Goal: Task Accomplishment & Management: Manage account settings

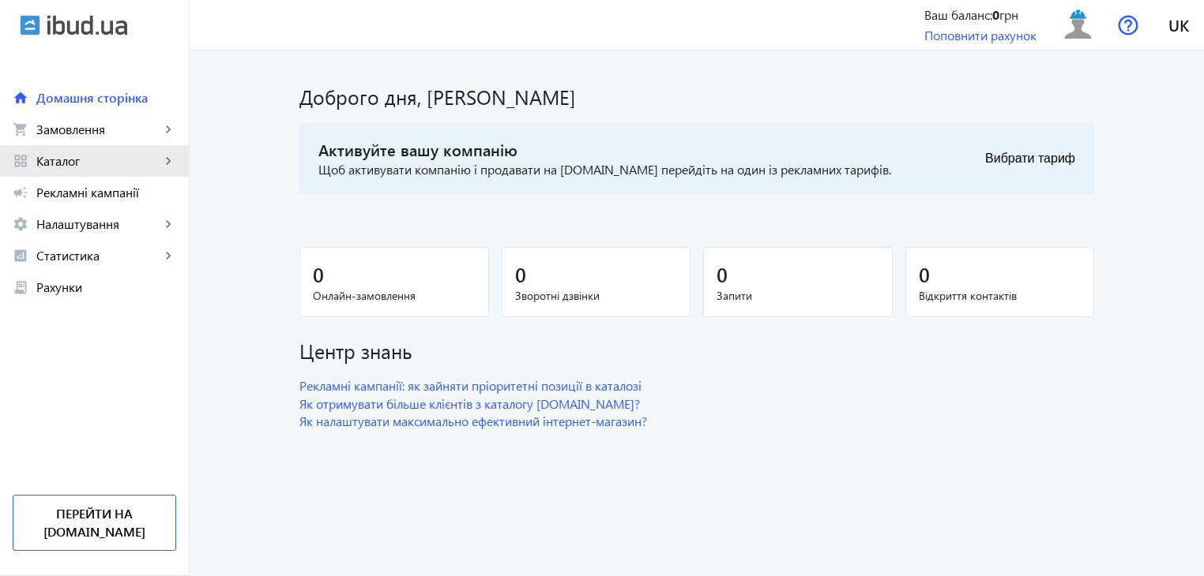
click at [170, 160] on mat-icon "keyboard_arrow_right" at bounding box center [168, 161] width 16 height 16
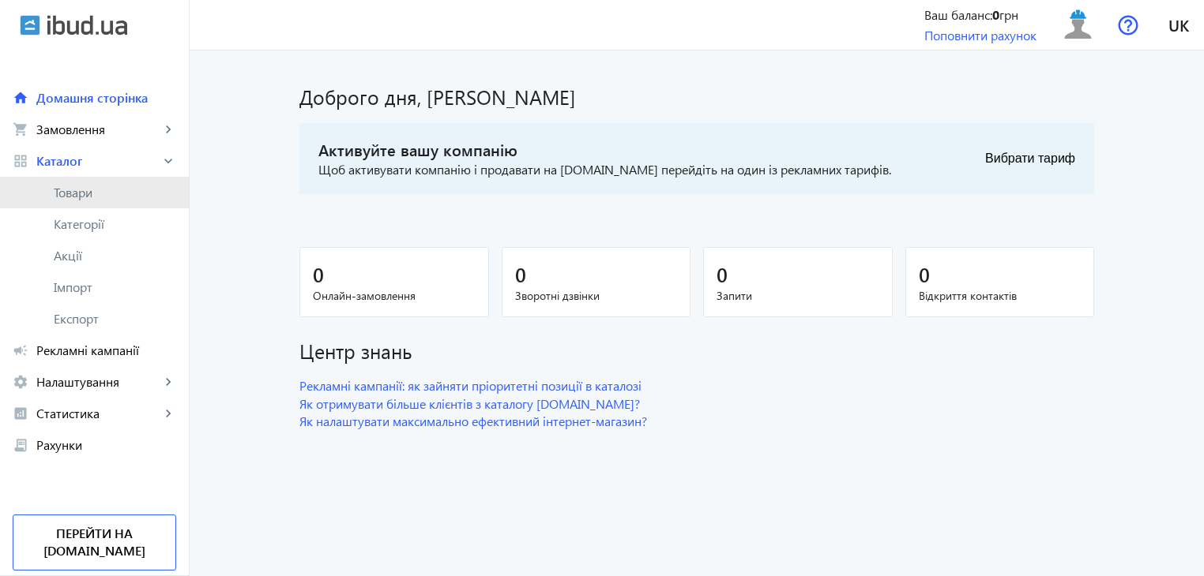
click at [101, 190] on span "Товари" at bounding box center [115, 193] width 122 height 16
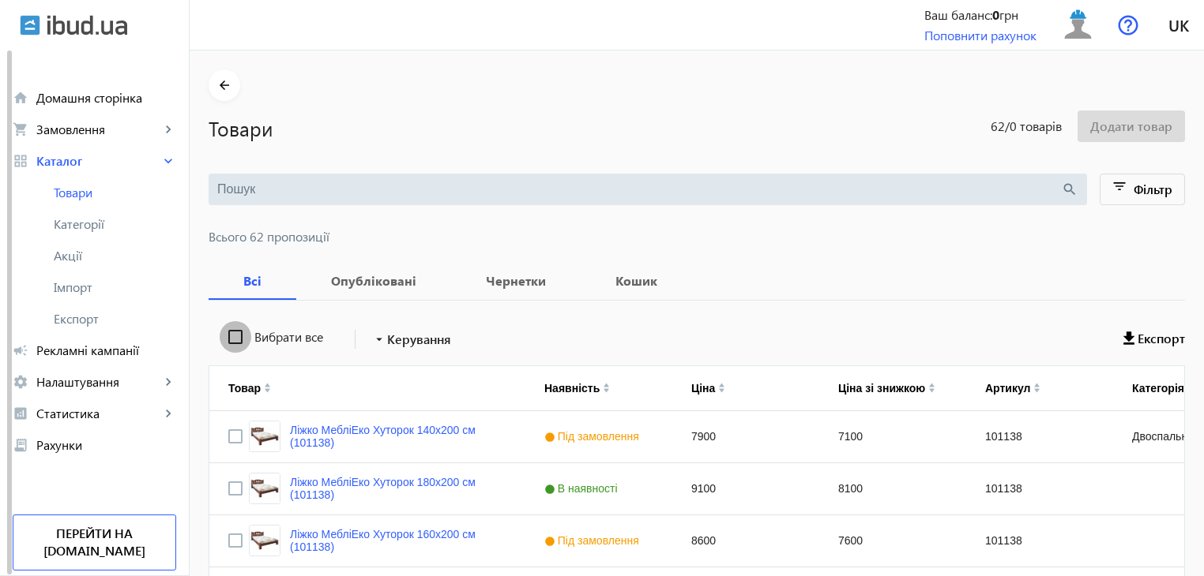
click at [222, 341] on input "Вибрати все" at bounding box center [236, 337] width 32 height 32
checkbox input "true"
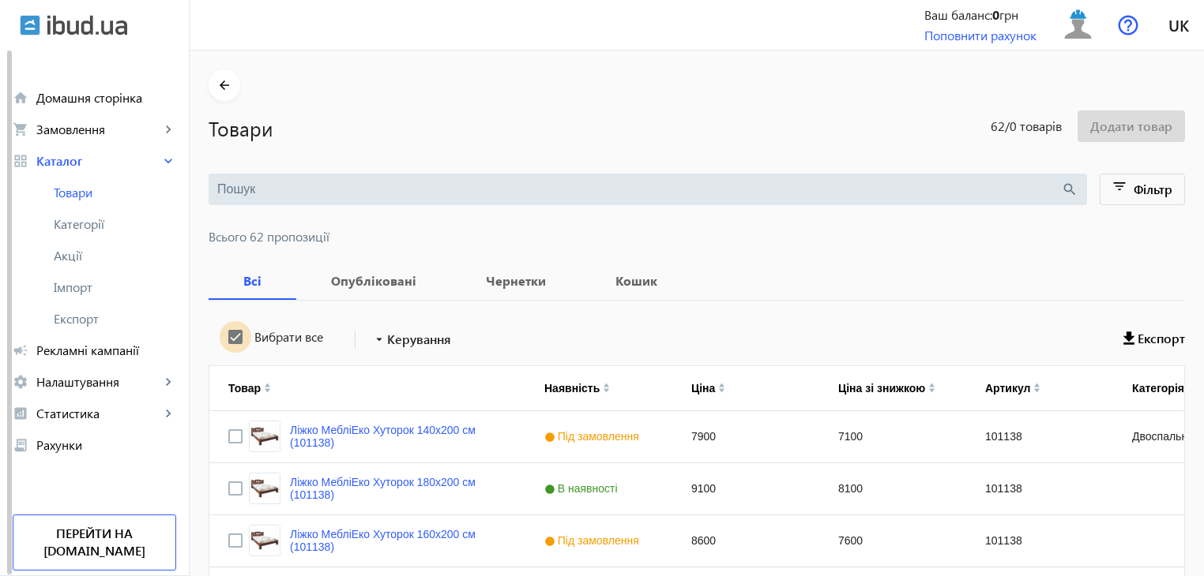
checkbox input "true"
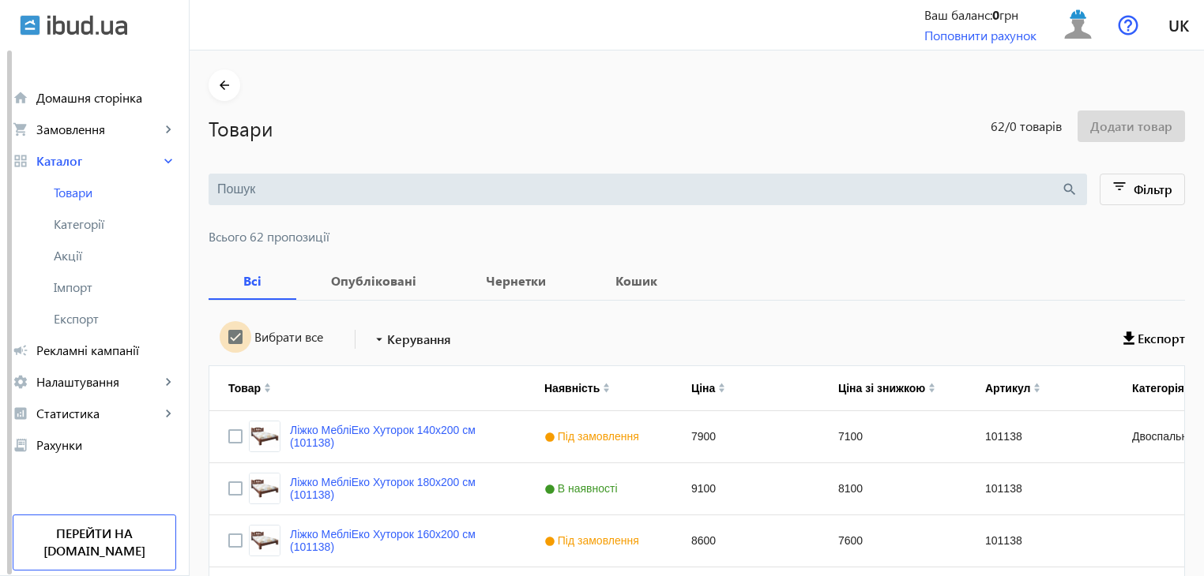
checkbox input "true"
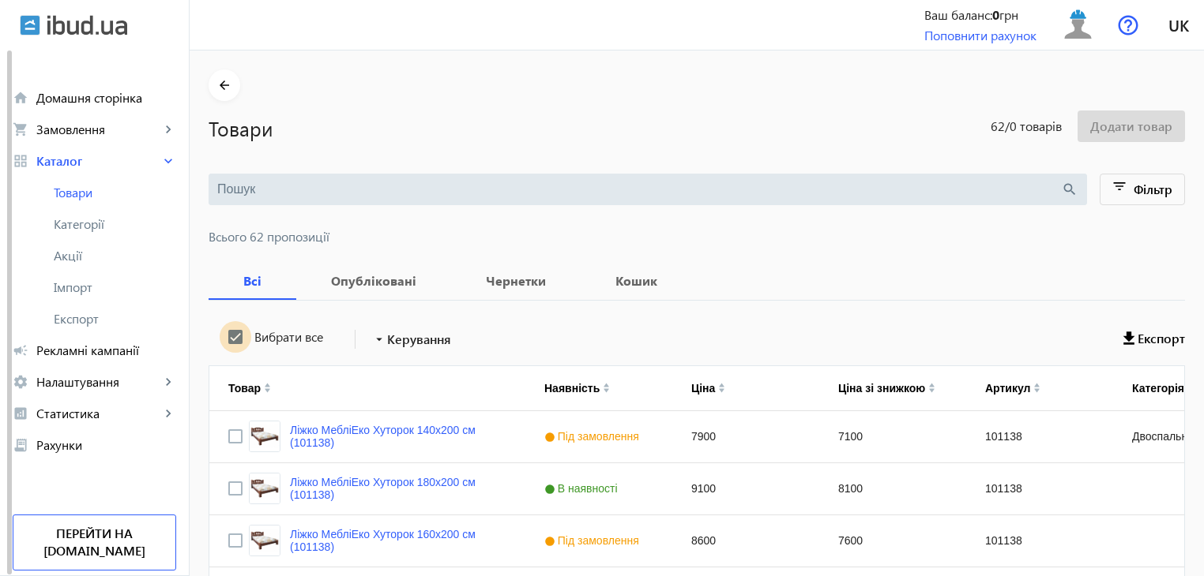
checkbox input "true"
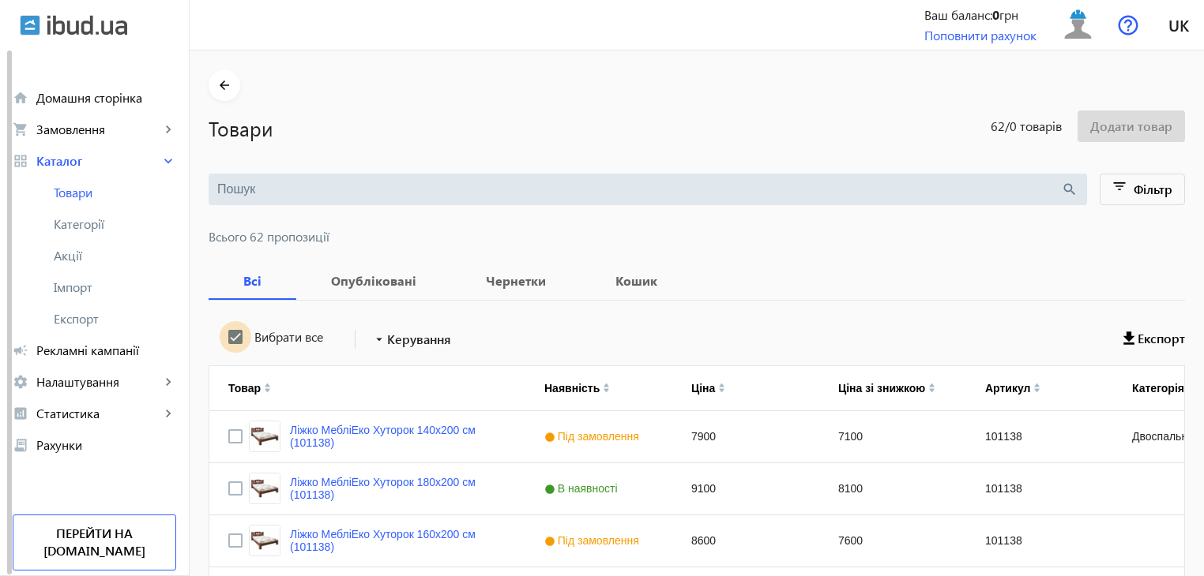
checkbox input "true"
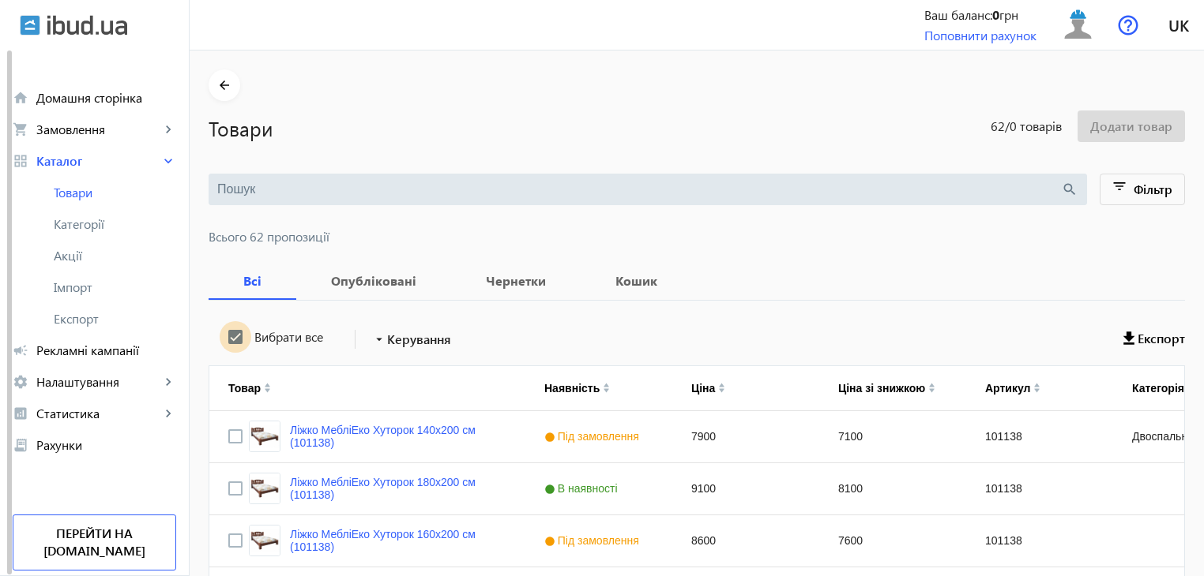
checkbox input "true"
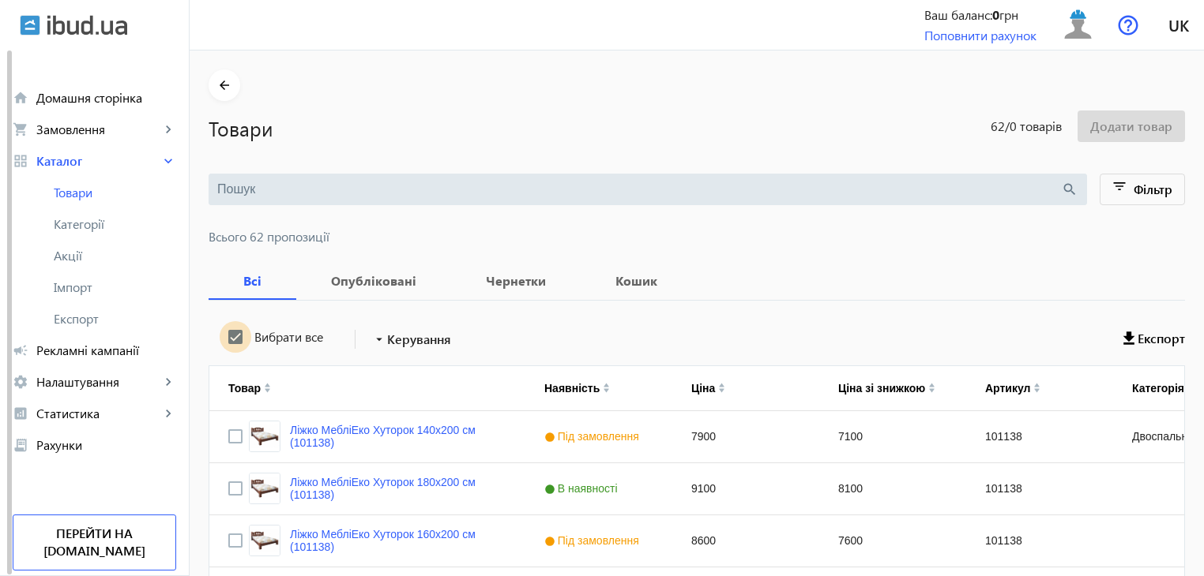
checkbox input "true"
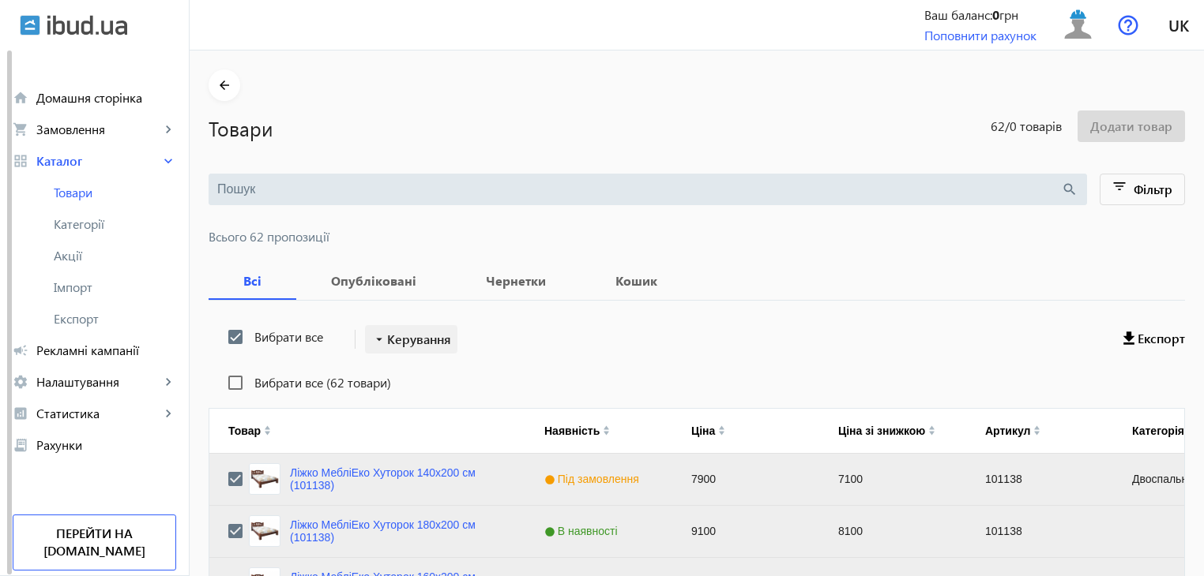
click at [434, 340] on span "Керування" at bounding box center [419, 339] width 64 height 19
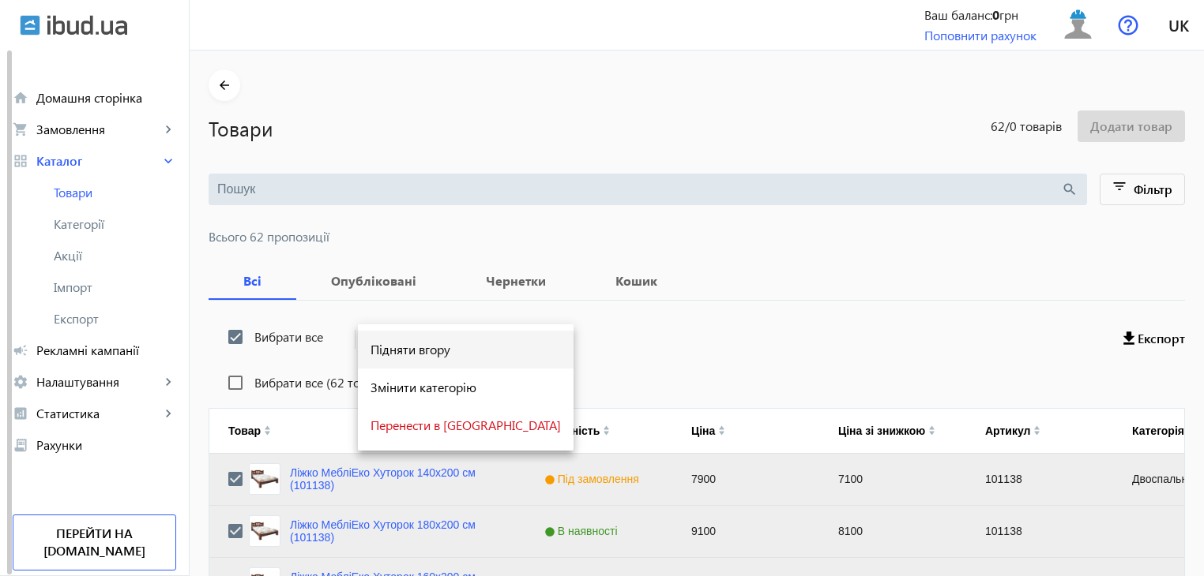
click at [430, 351] on span "Підняти вгору" at bounding box center [465, 350] width 190 height 13
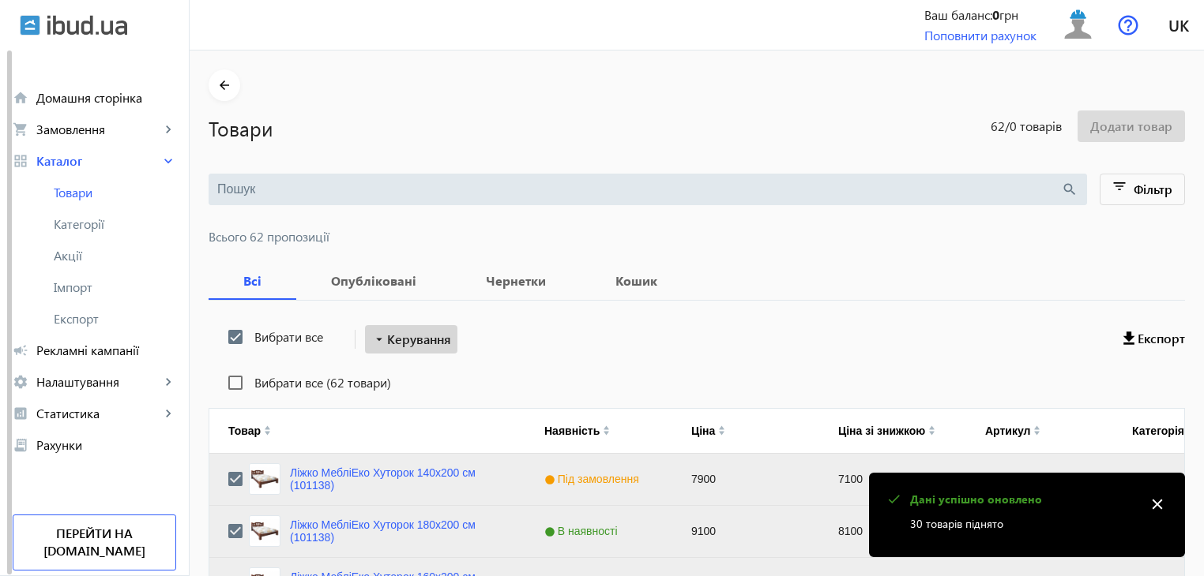
click at [422, 336] on span "Керування" at bounding box center [419, 339] width 64 height 19
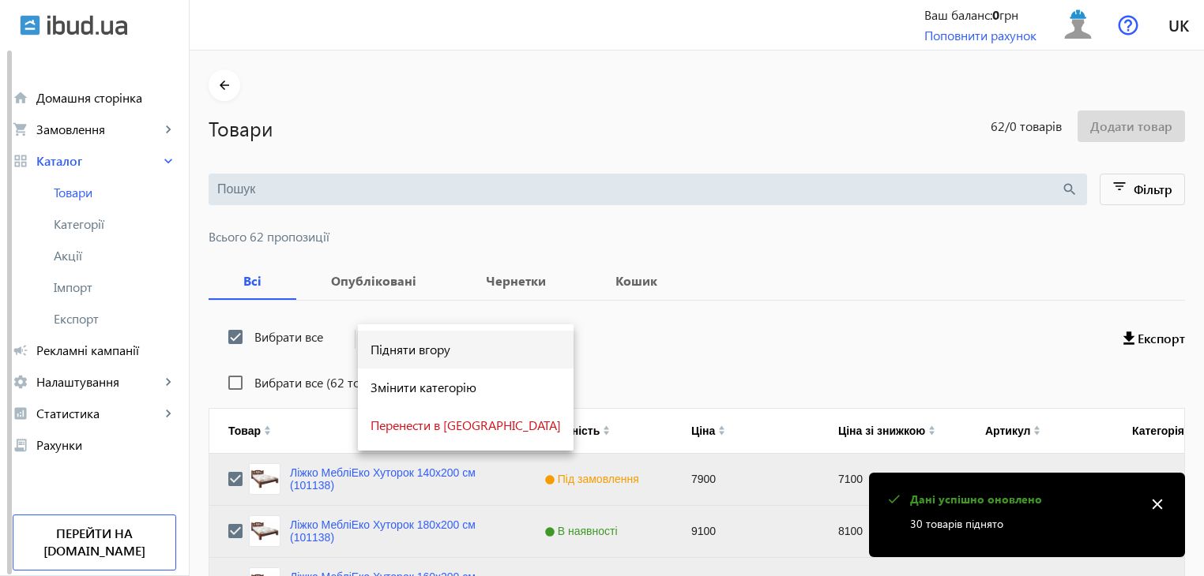
click at [426, 348] on span "Підняти вгору" at bounding box center [465, 350] width 190 height 13
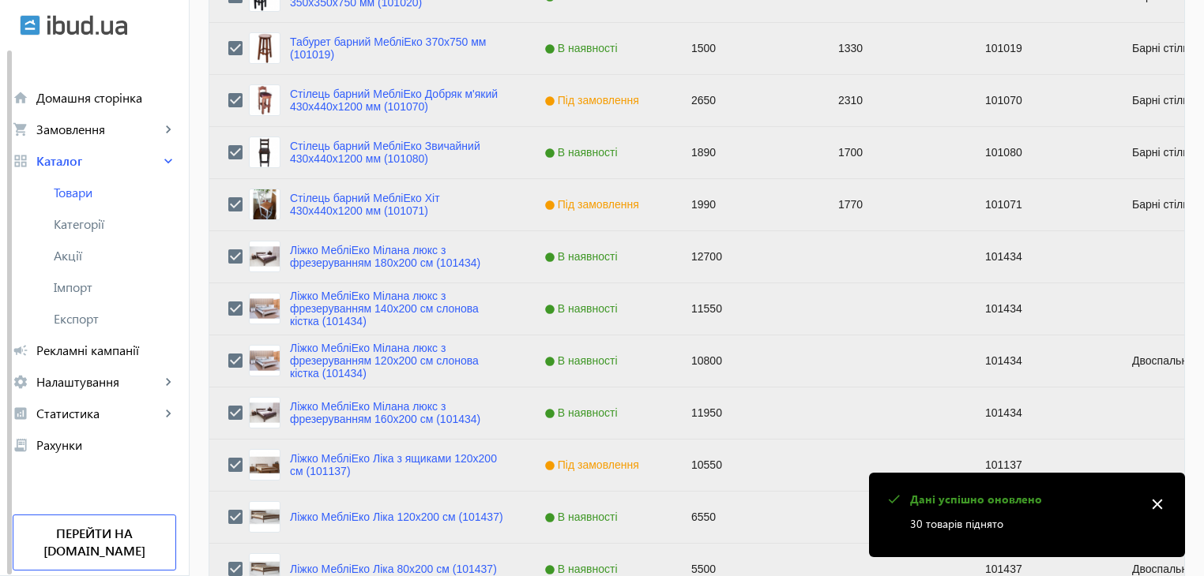
scroll to position [1592, 0]
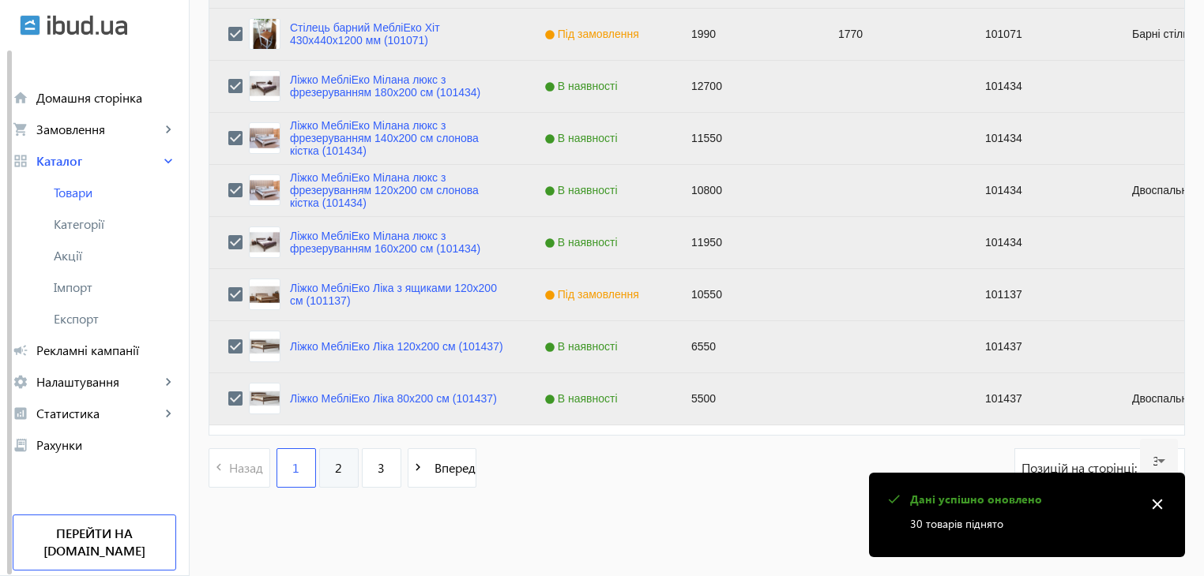
click at [322, 471] on link "2" at bounding box center [338, 468] width 39 height 39
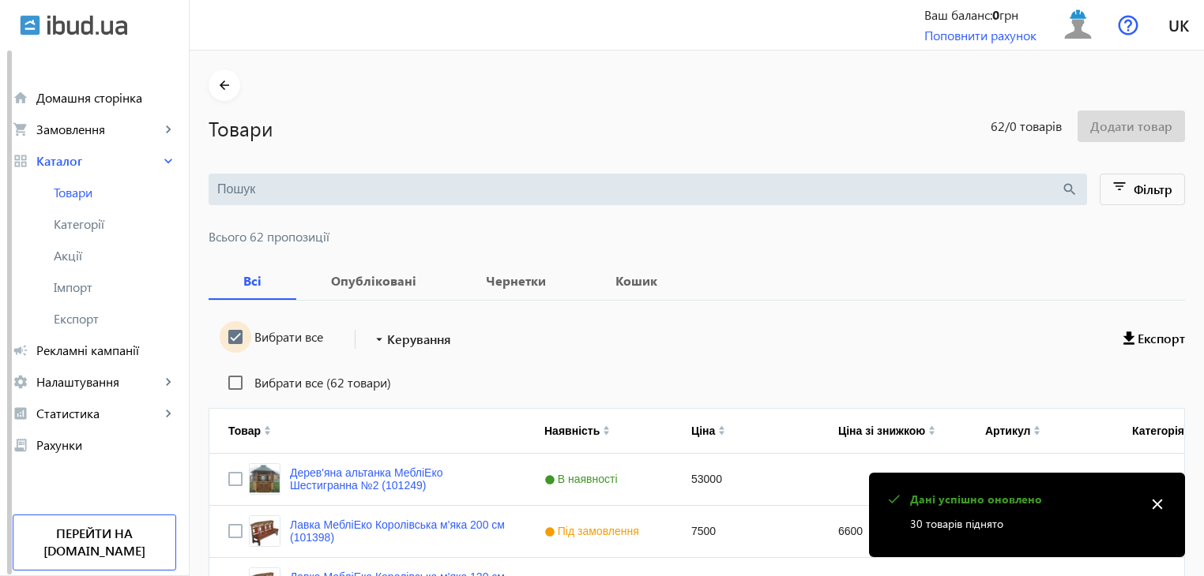
click at [229, 333] on input "Вибрати все" at bounding box center [236, 337] width 32 height 32
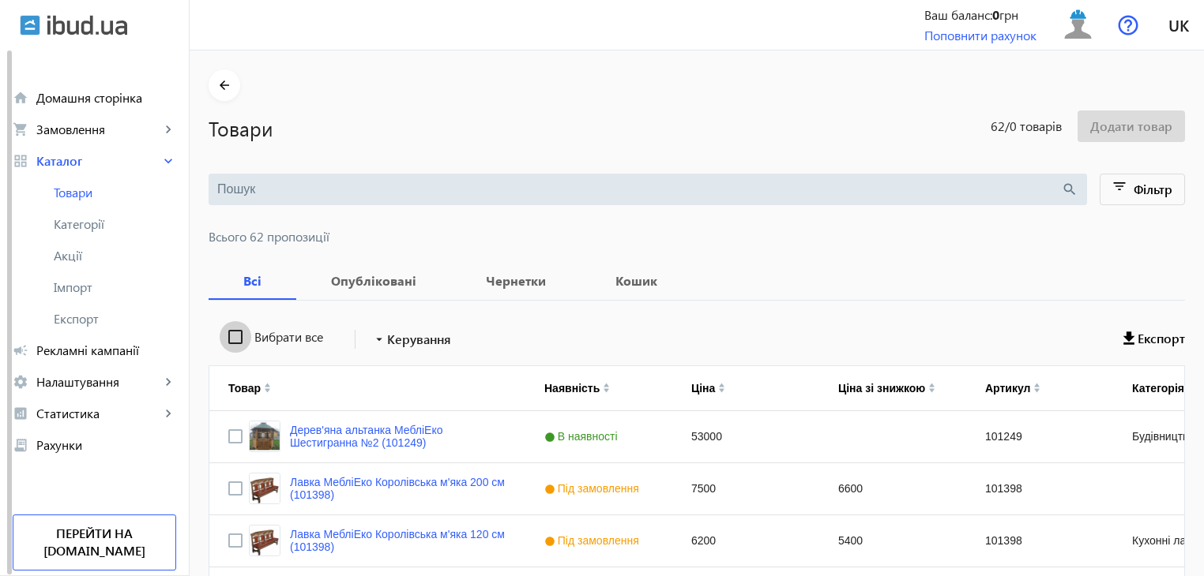
click at [229, 333] on input "Вибрати все" at bounding box center [236, 337] width 32 height 32
checkbox input "true"
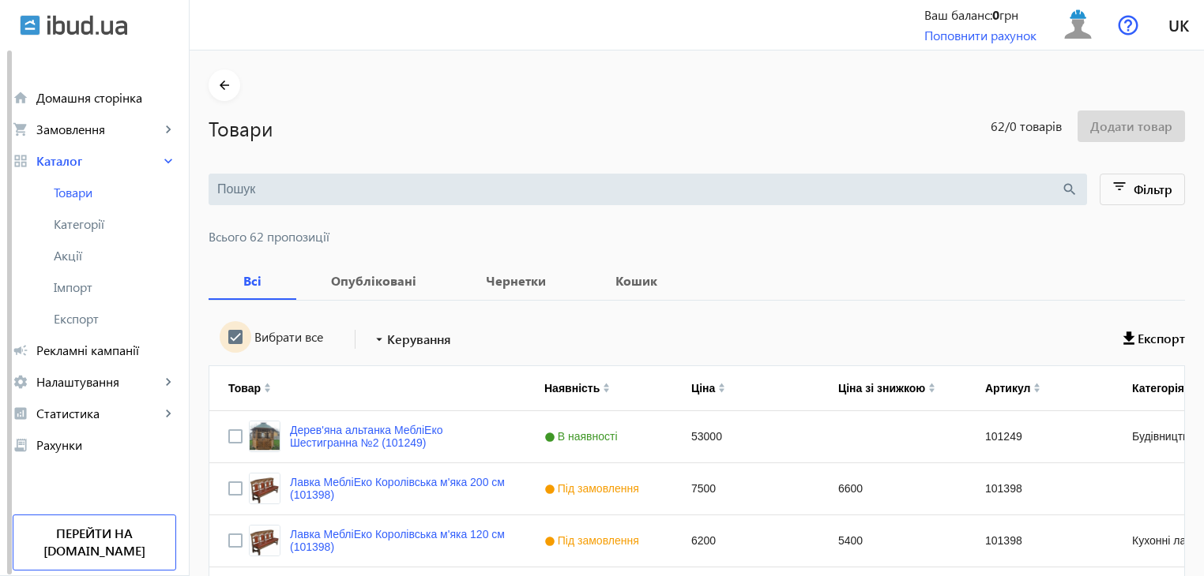
checkbox input "true"
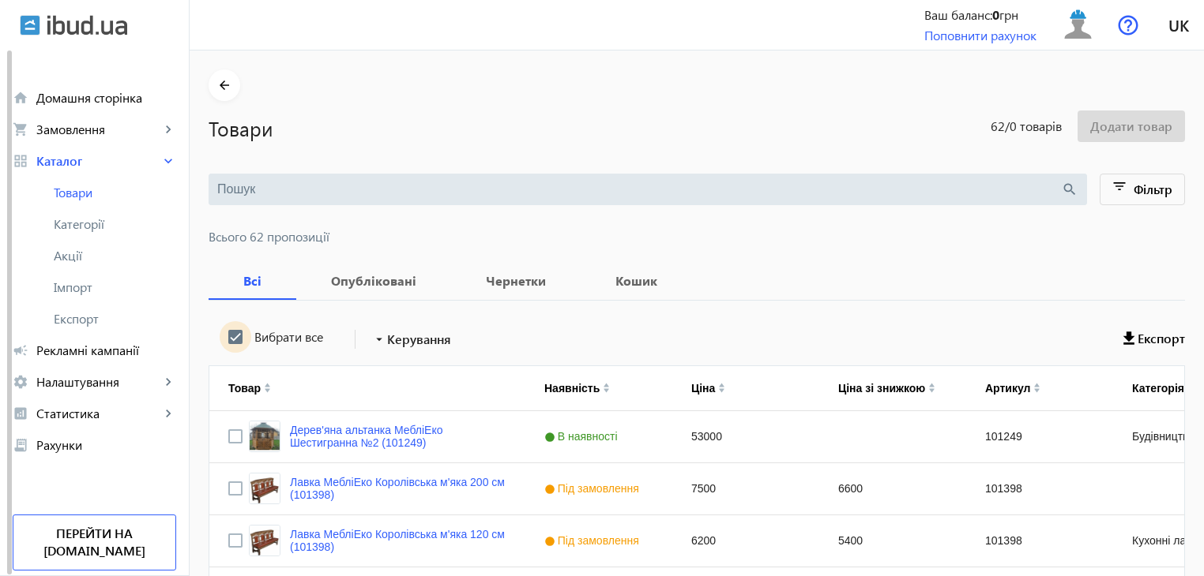
checkbox input "true"
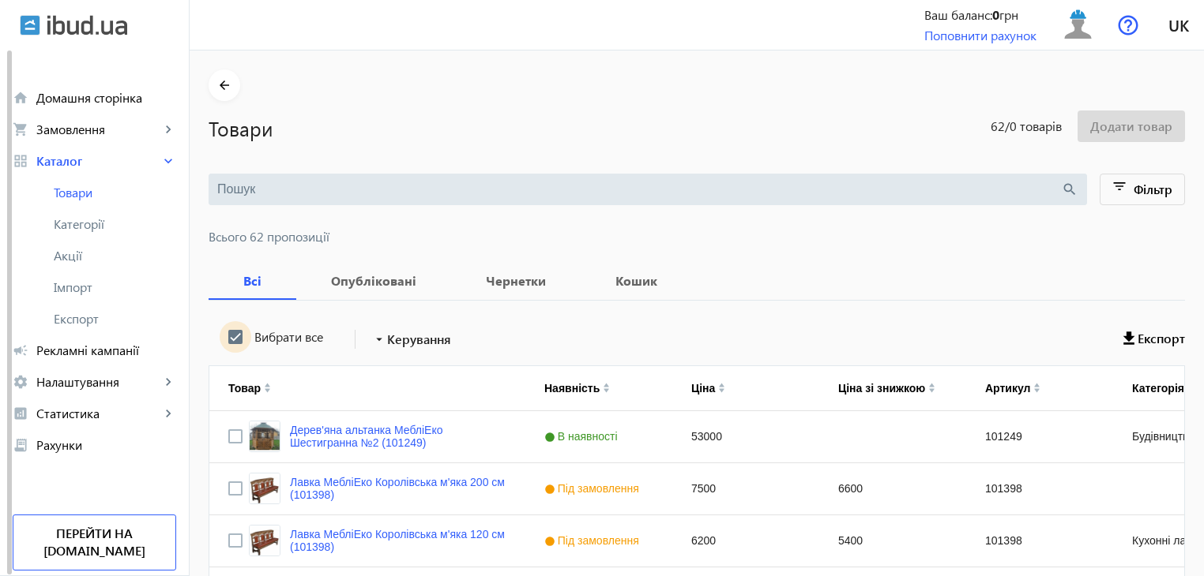
checkbox input "true"
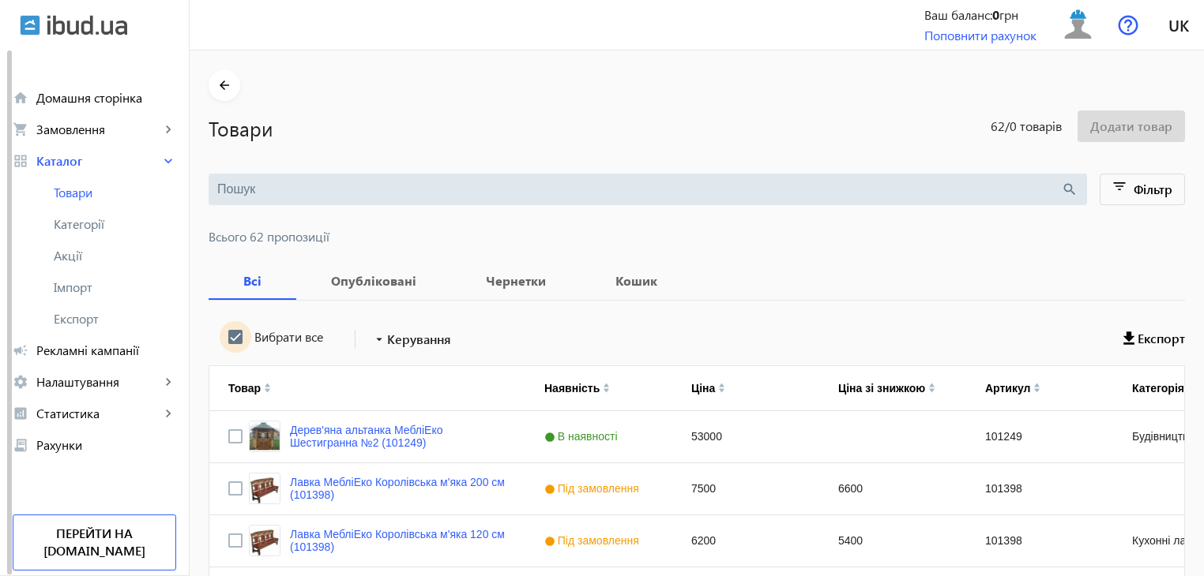
checkbox input "true"
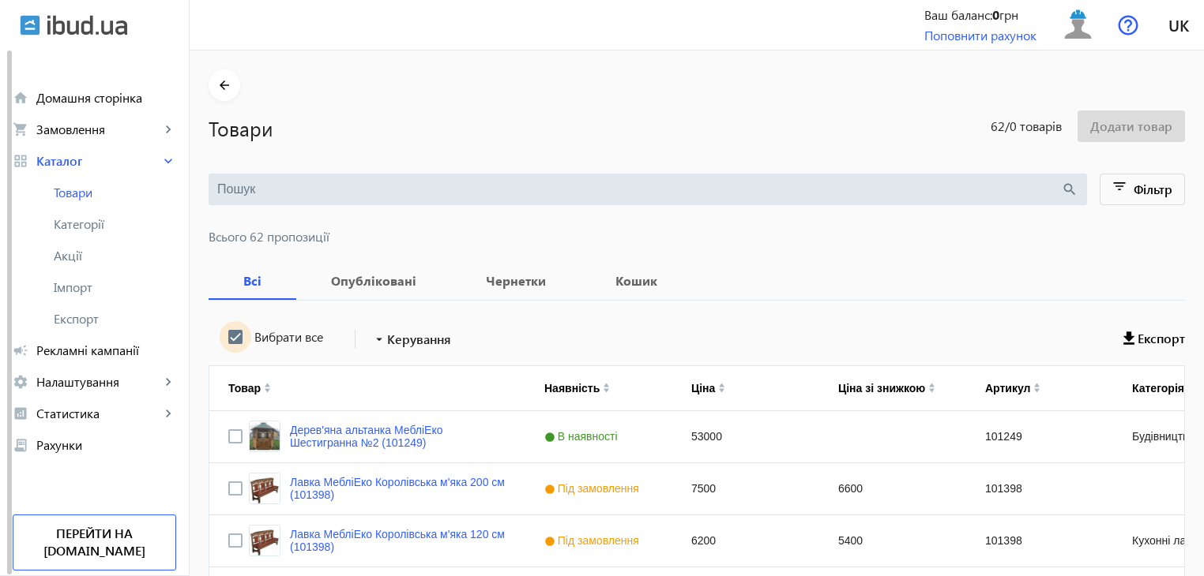
checkbox input "true"
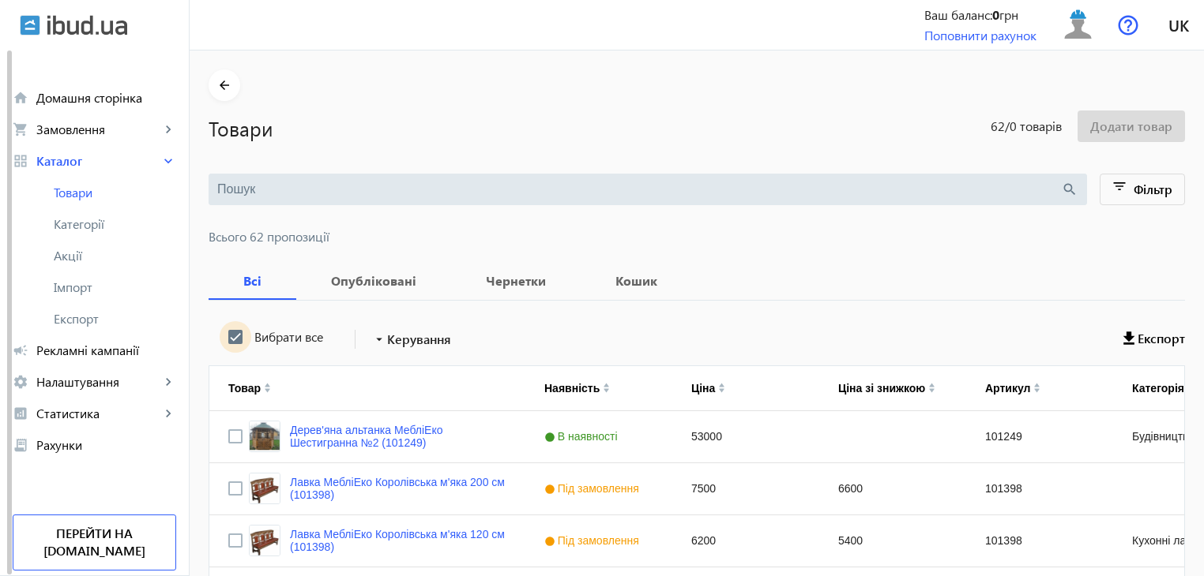
checkbox input "true"
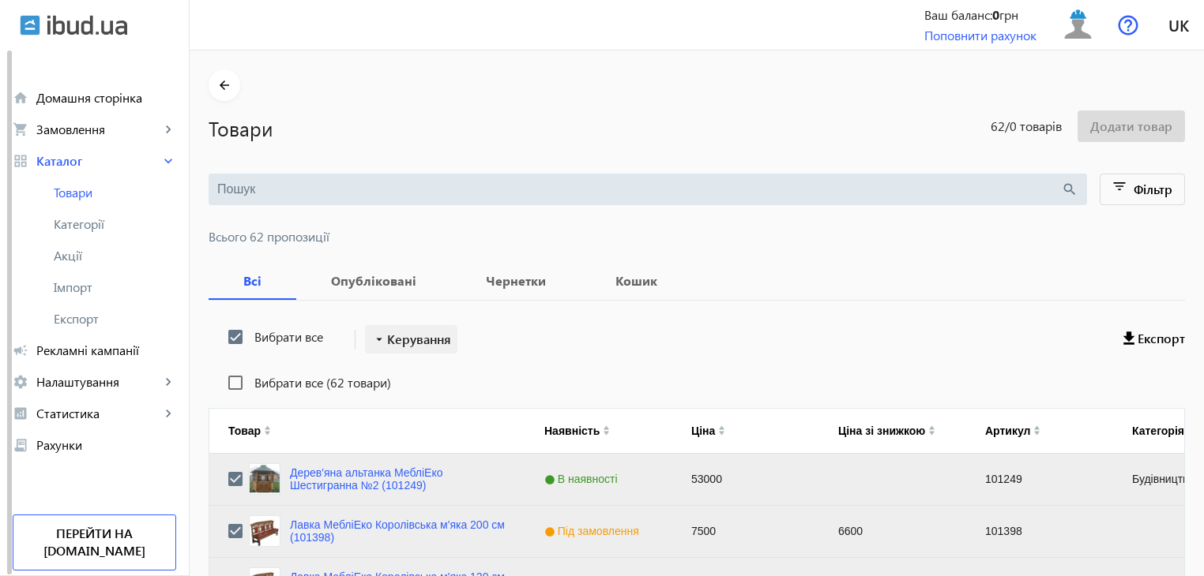
click at [406, 339] on span "Керування" at bounding box center [419, 339] width 64 height 19
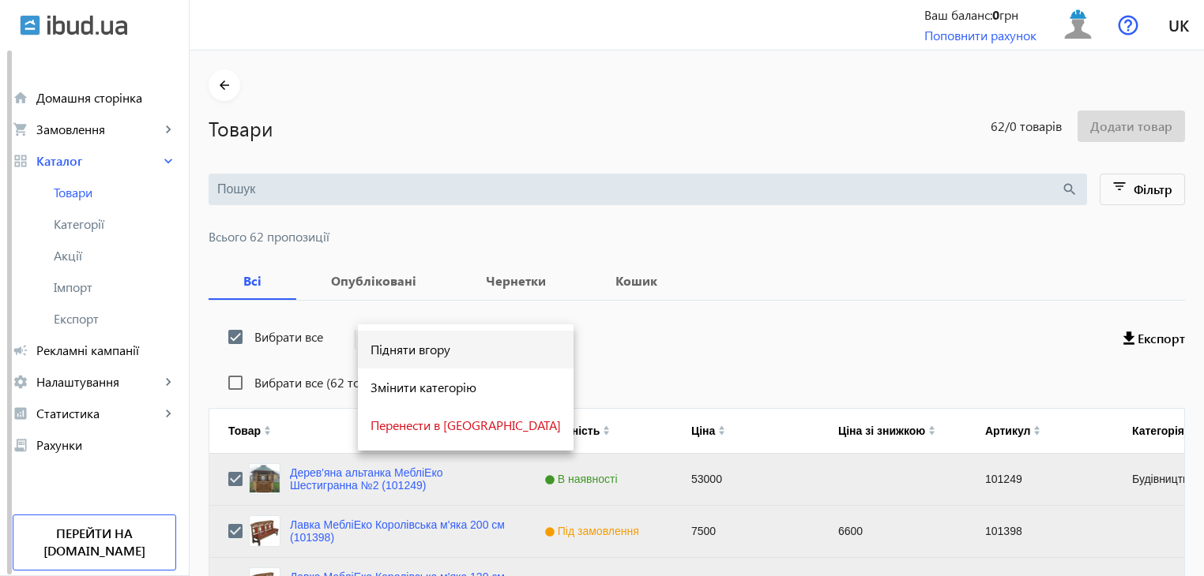
click at [407, 345] on span "Підняти вгору" at bounding box center [465, 350] width 190 height 13
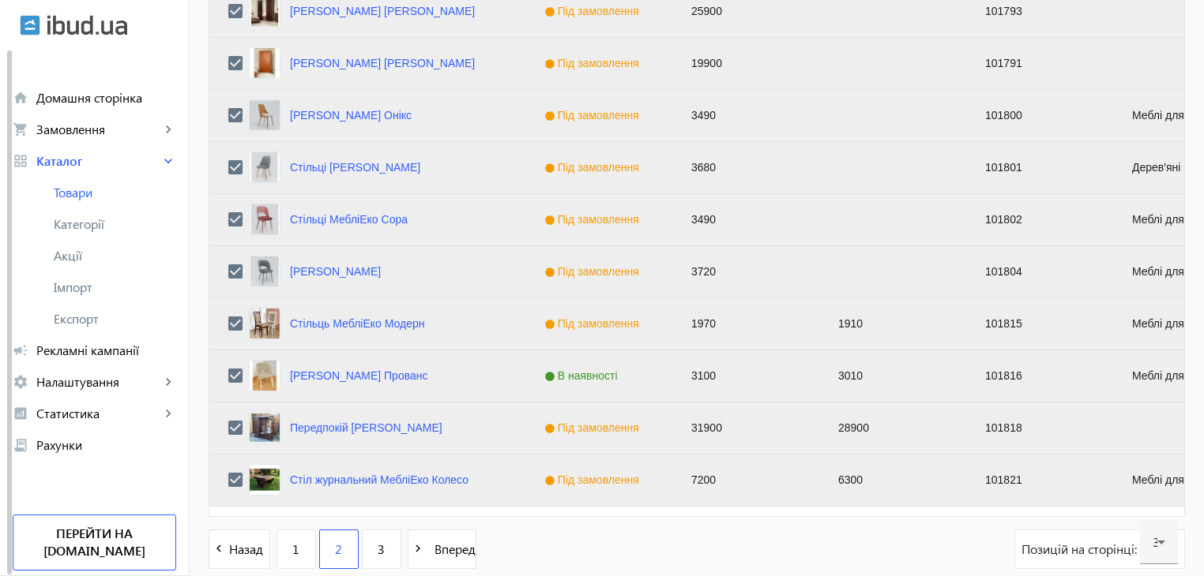
scroll to position [1592, 0]
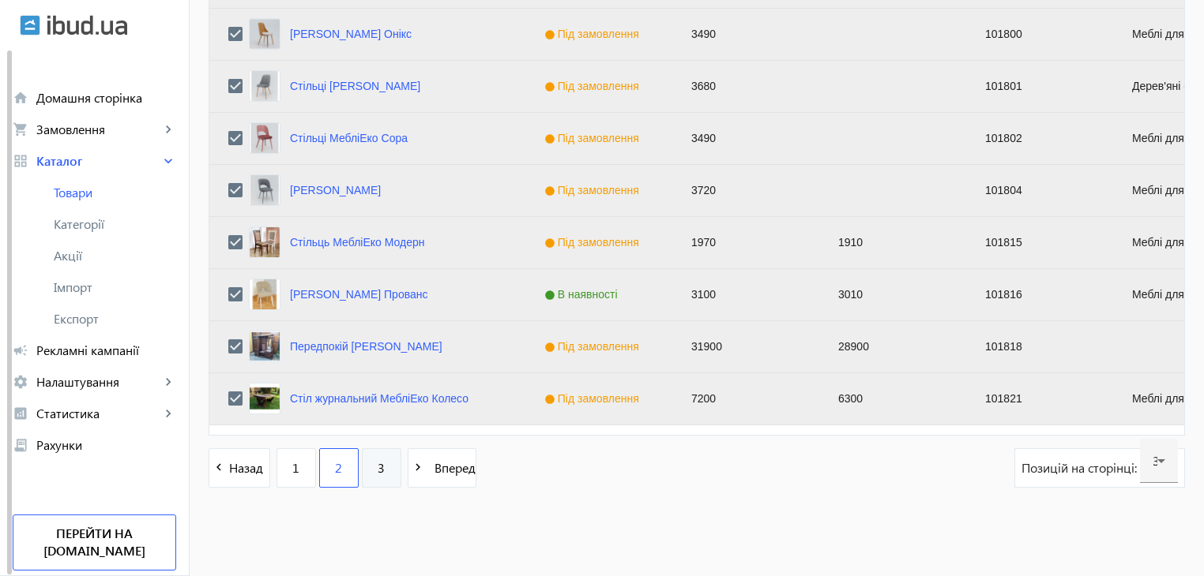
click at [377, 468] on span "3" at bounding box center [380, 468] width 7 height 17
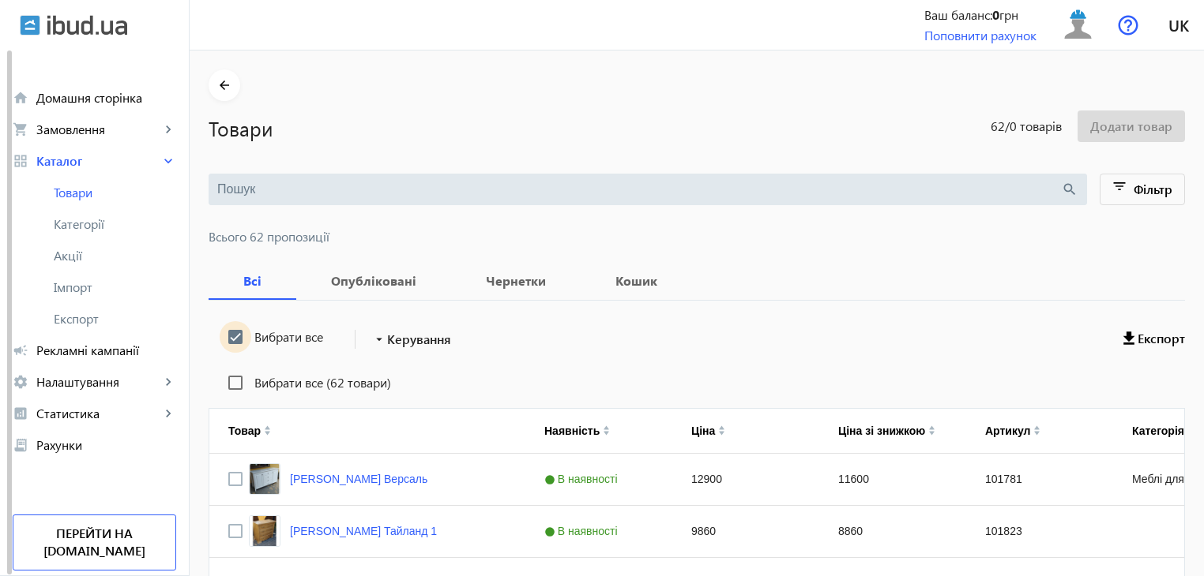
click at [227, 336] on input "Вибрати все" at bounding box center [236, 337] width 32 height 32
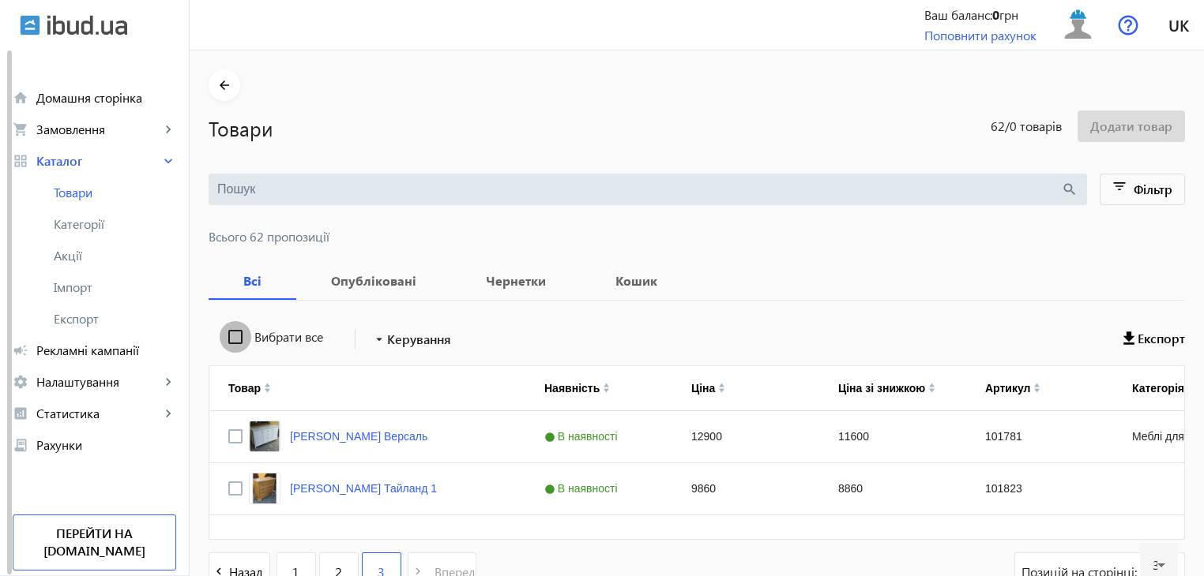
click at [227, 336] on input "Вибрати все" at bounding box center [236, 337] width 32 height 32
checkbox input "true"
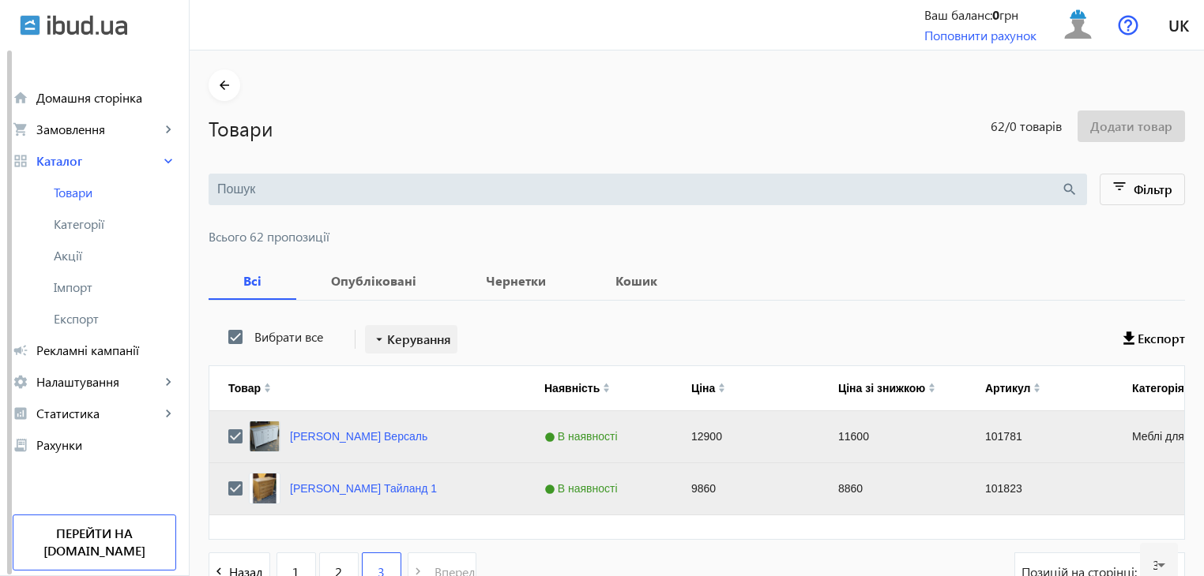
click at [391, 335] on span "Керування" at bounding box center [419, 339] width 64 height 19
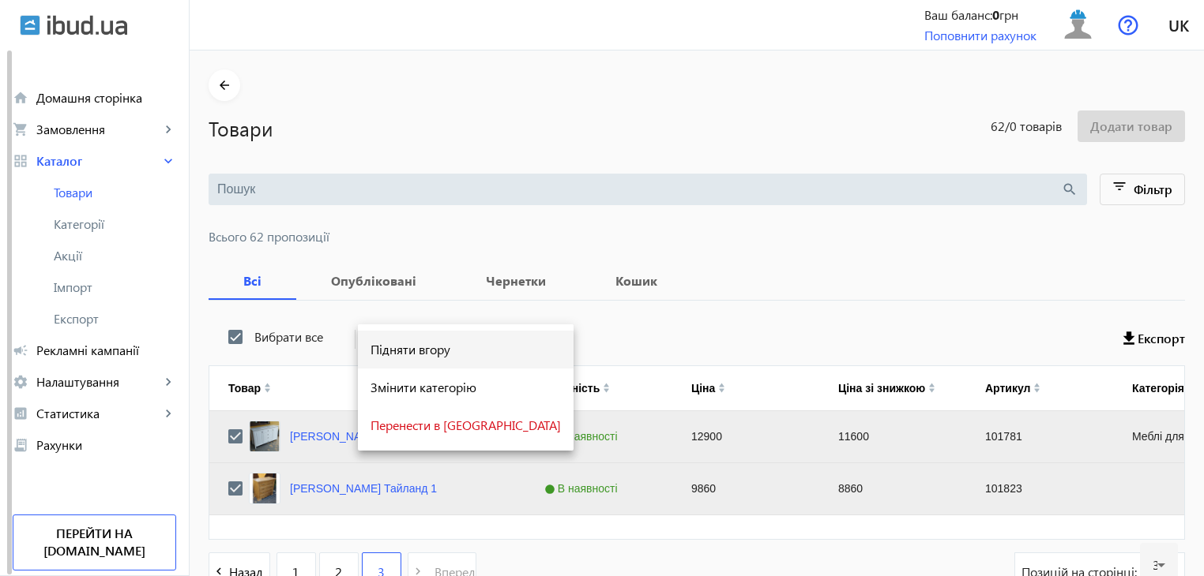
click at [400, 349] on span "Підняти вгору" at bounding box center [465, 350] width 190 height 13
